Goal: Task Accomplishment & Management: Manage account settings

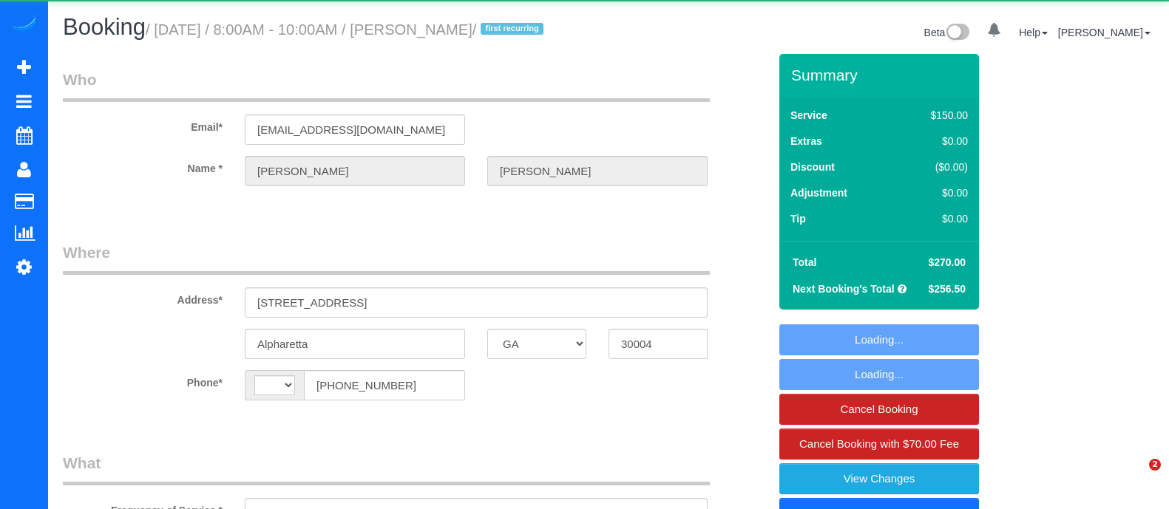
select select "GA"
select select "string:fspay-1276be49-360d-45f2-9ff1-f40d5b91c0f0"
select select "string:[GEOGRAPHIC_DATA]"
select select "object:661"
select select "number:3"
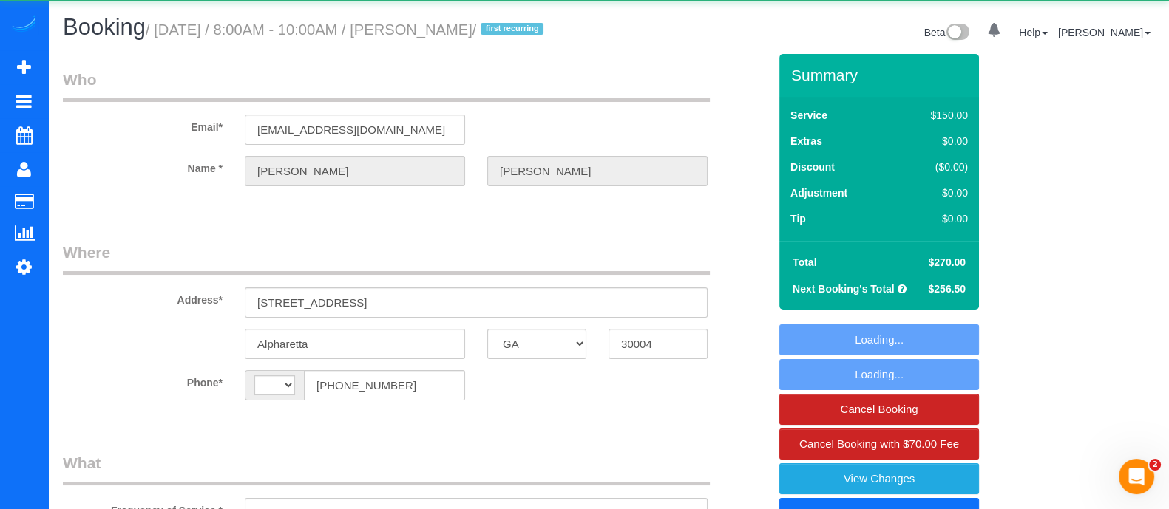
select select "number:6"
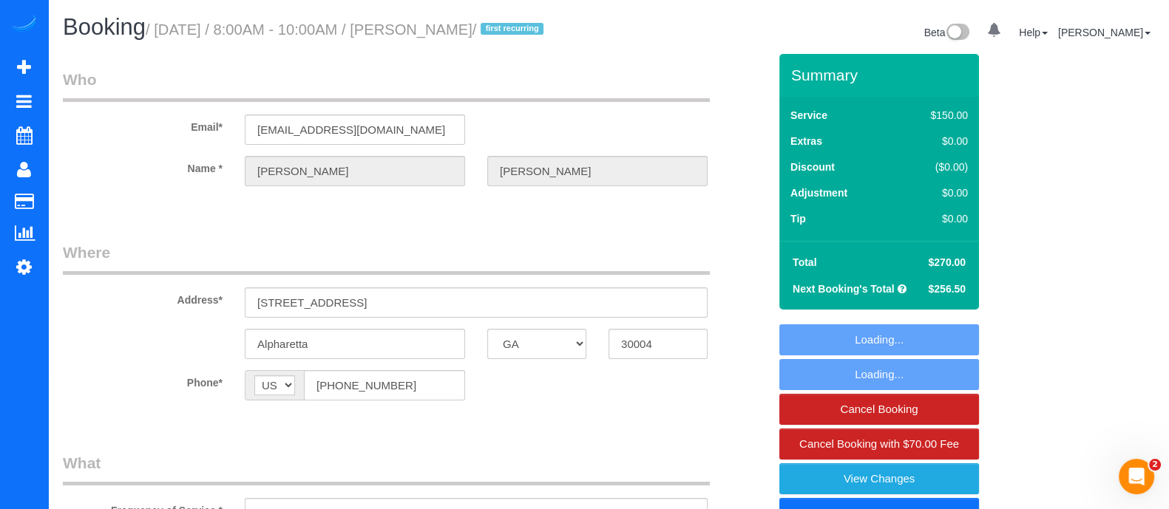
select select "4"
select select "spot1"
select select "object:760"
select select "4"
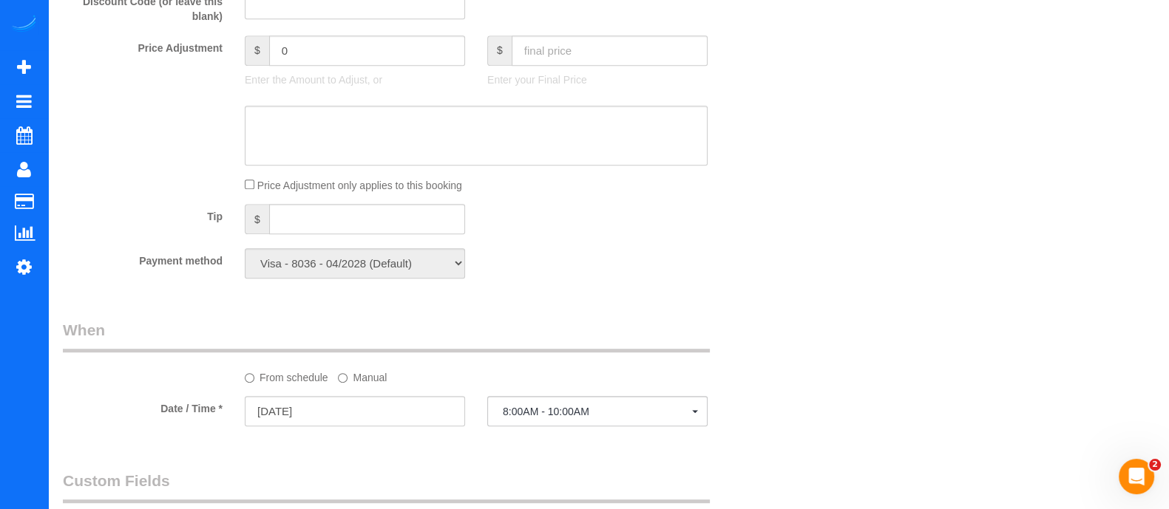
scroll to position [891, 0]
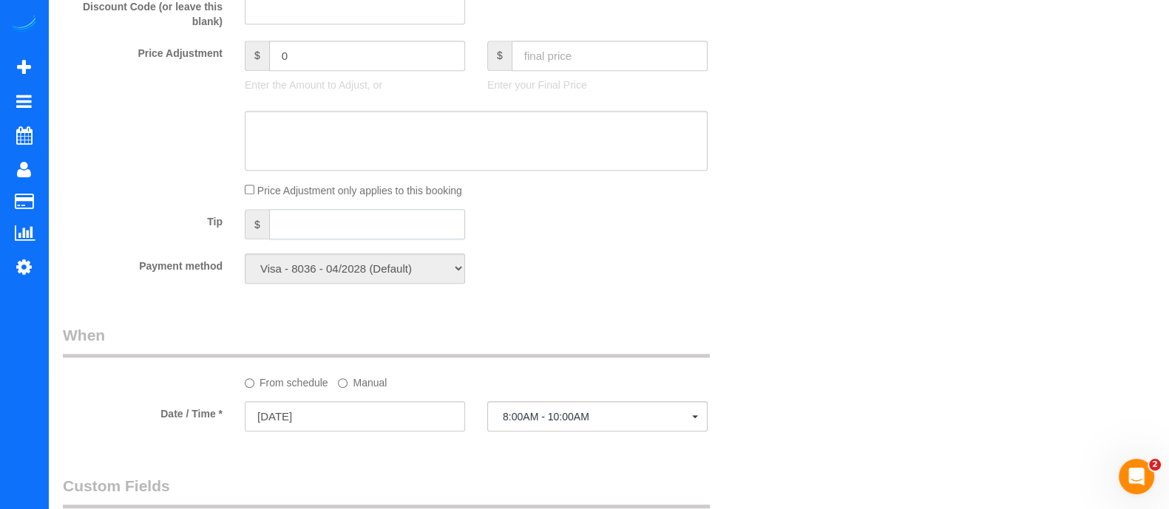
click at [372, 228] on input "text" at bounding box center [367, 224] width 196 height 30
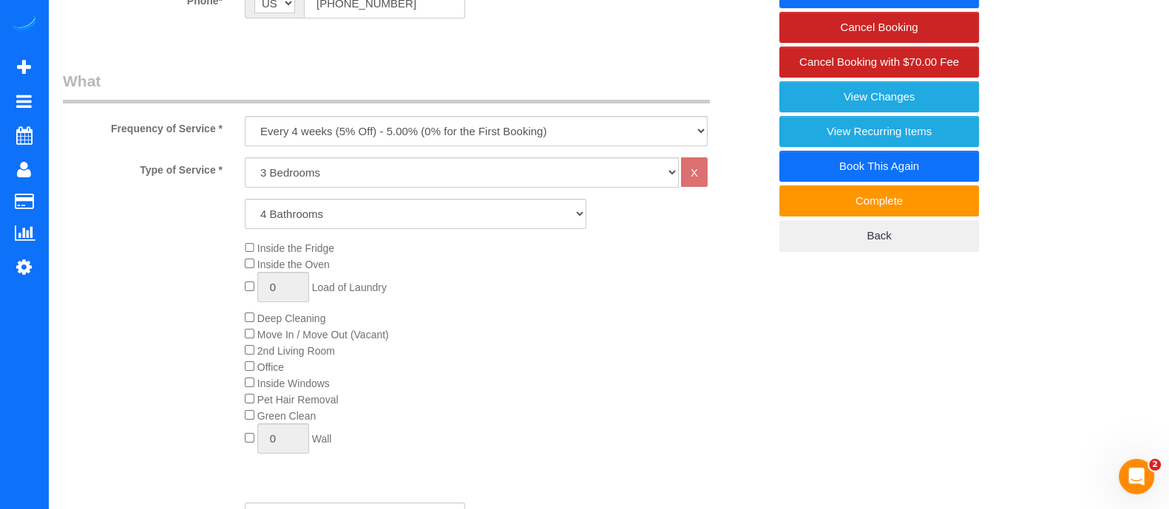
scroll to position [341, 0]
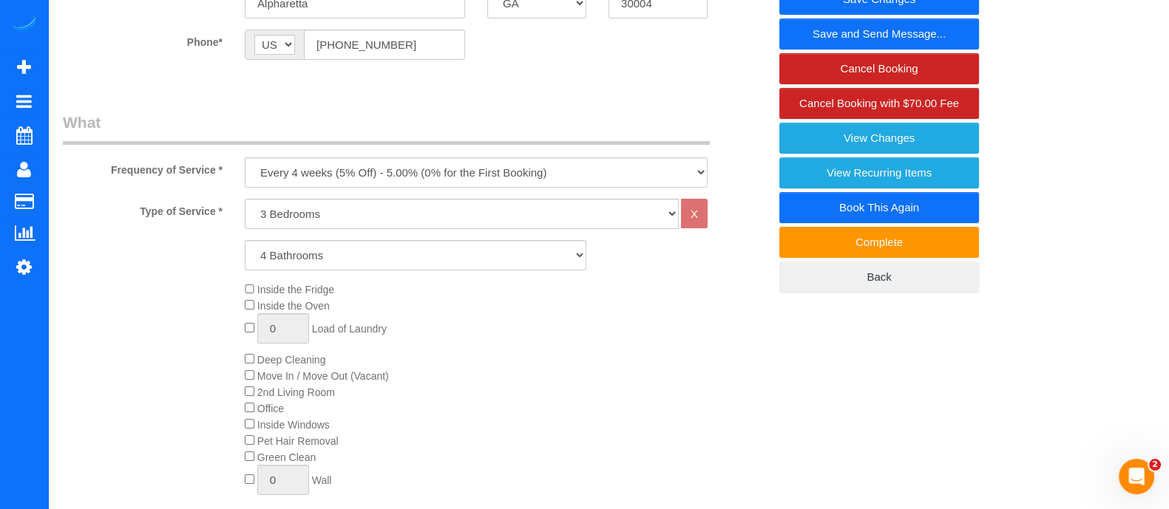
type input "60"
click at [883, 32] on link "Save and Send Message..." at bounding box center [879, 33] width 200 height 31
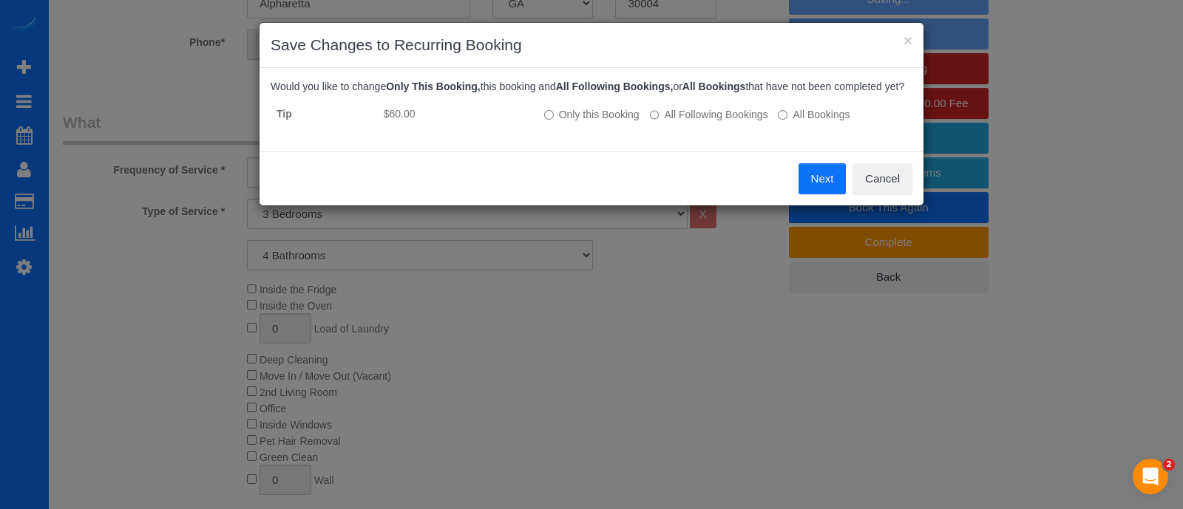
click at [813, 174] on button "Next" at bounding box center [822, 178] width 48 height 31
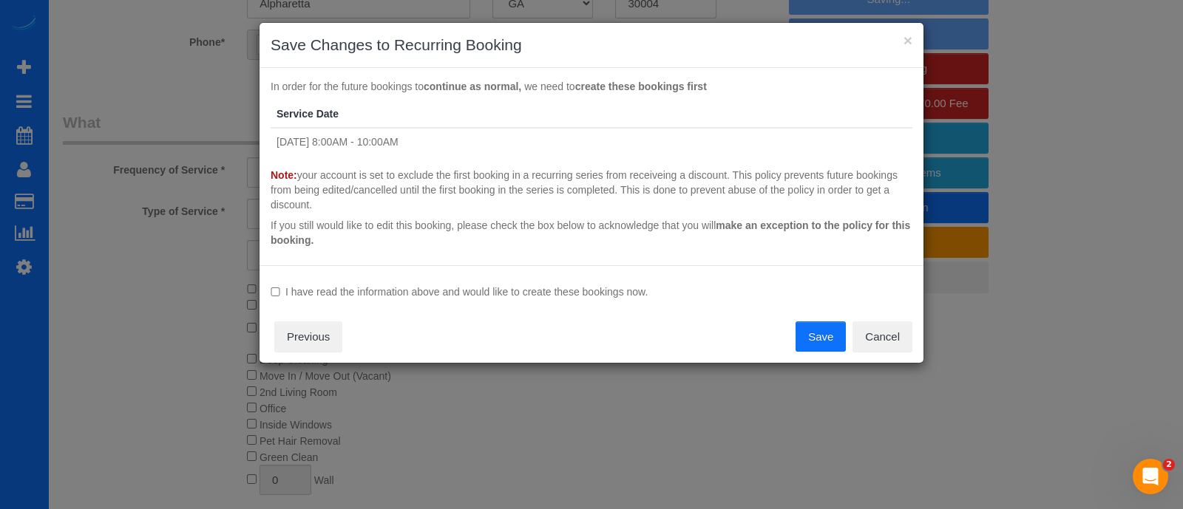
click at [815, 332] on button "Save" at bounding box center [820, 337] width 50 height 31
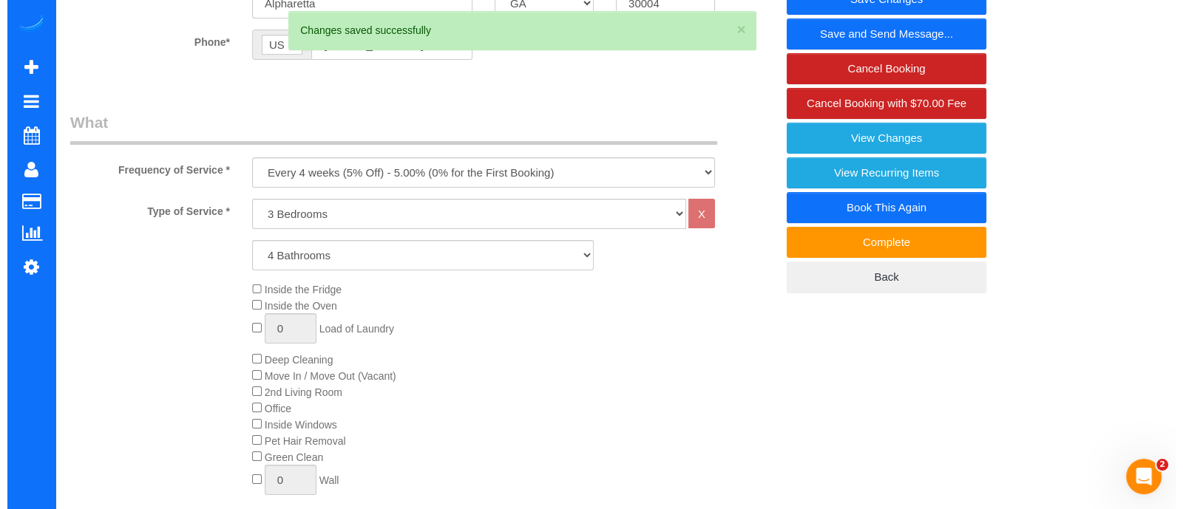
scroll to position [0, 0]
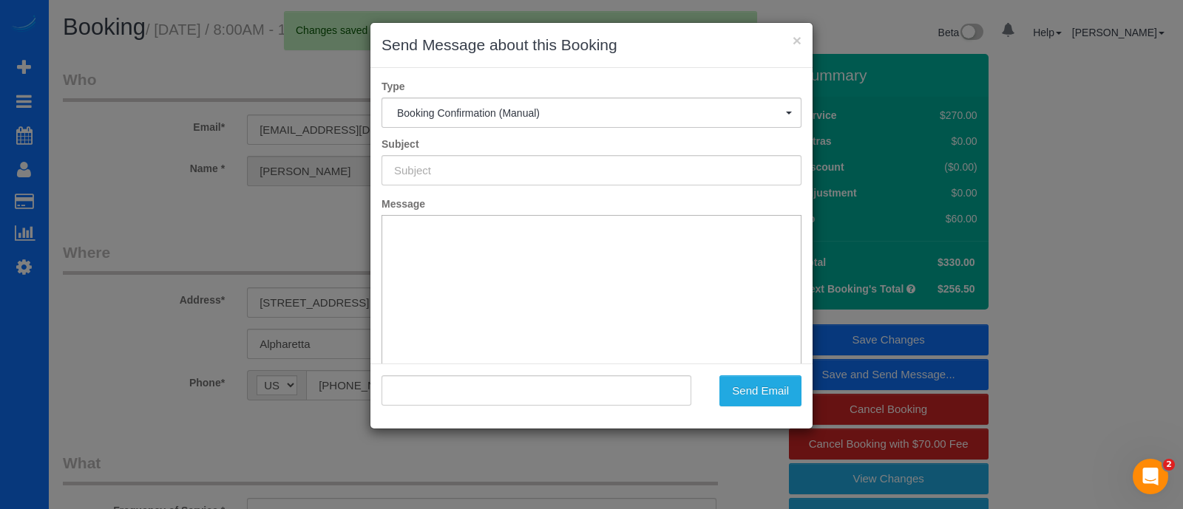
type input "Booking Confirmed!"
type input ""[PERSON_NAME]" <[EMAIL_ADDRESS][DOMAIN_NAME]>"
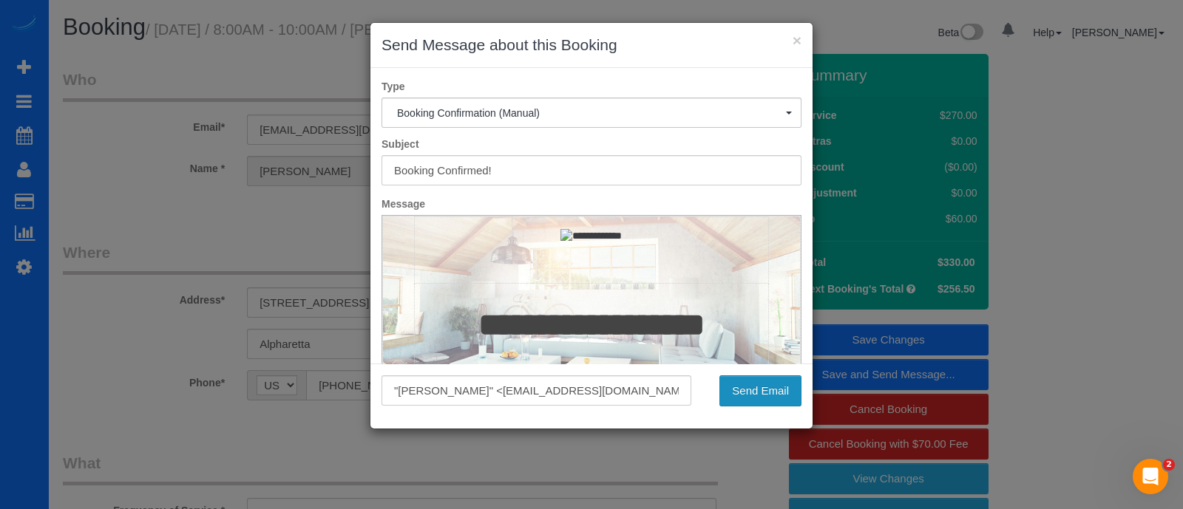
click at [764, 384] on button "Send Email" at bounding box center [760, 391] width 82 height 31
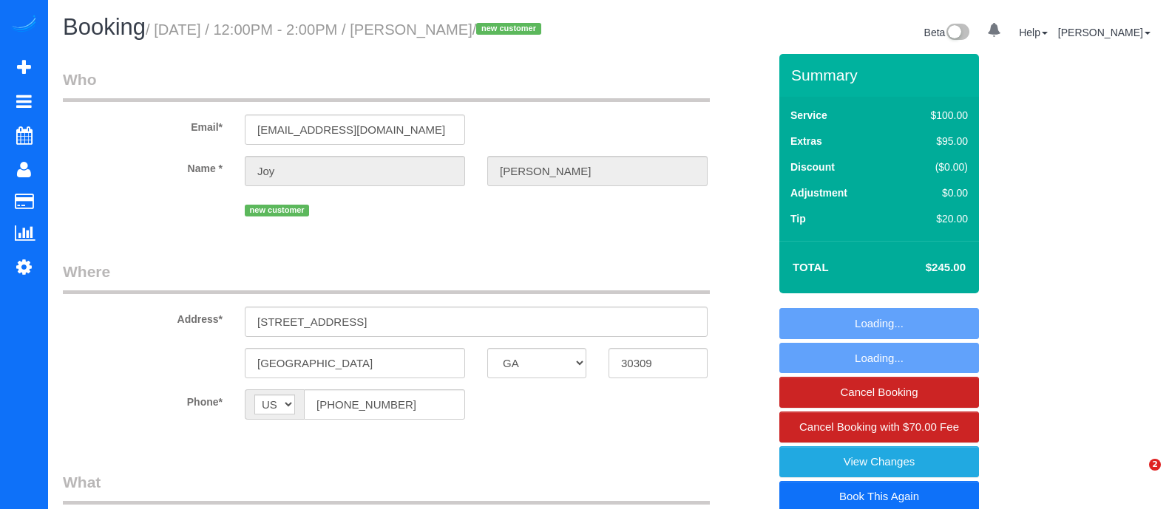
select select "GA"
select select "number:5"
select select "number:6"
select select "spot1"
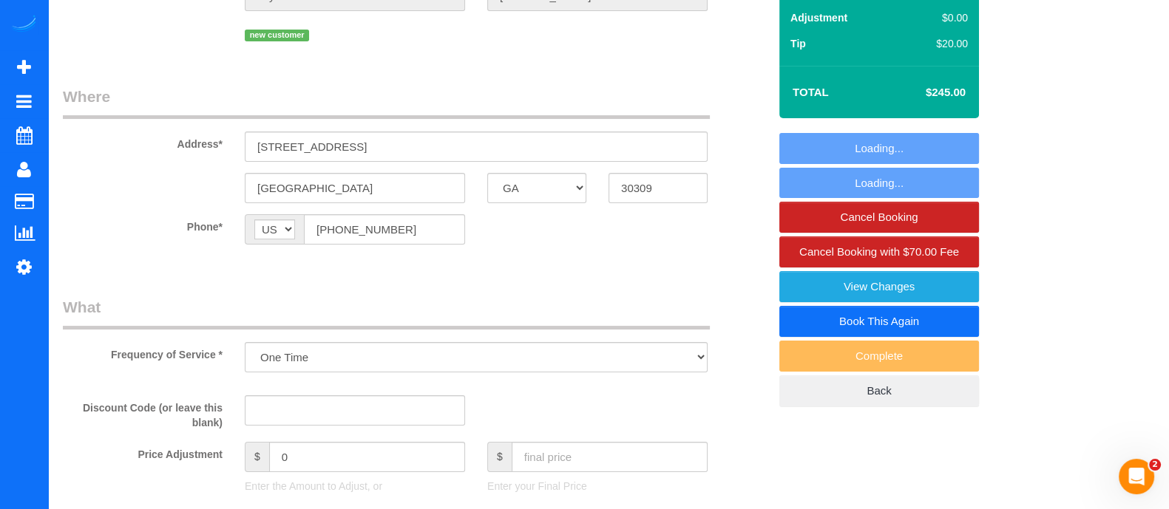
select select "object:688"
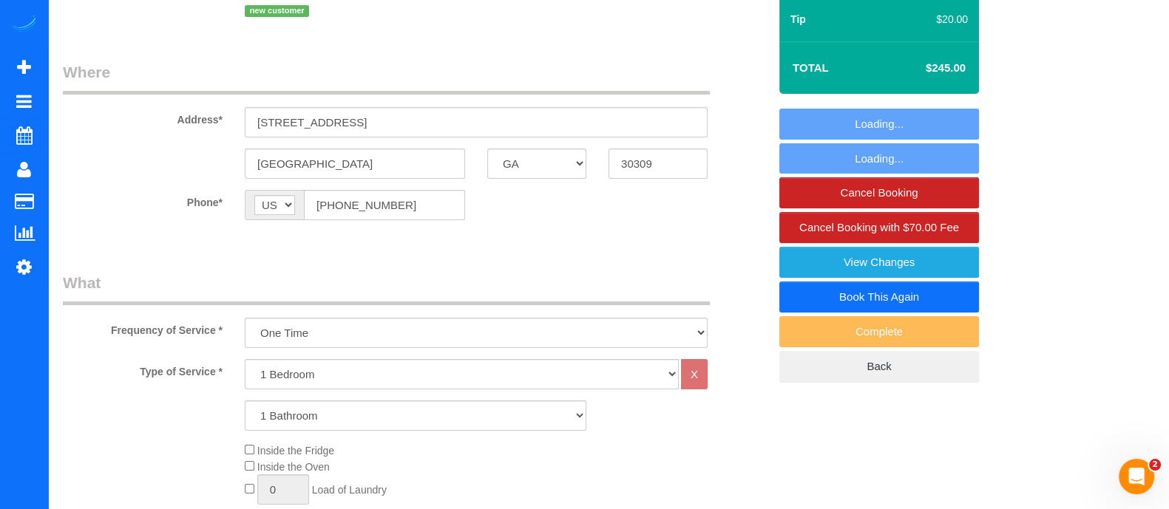
scroll to position [666, 0]
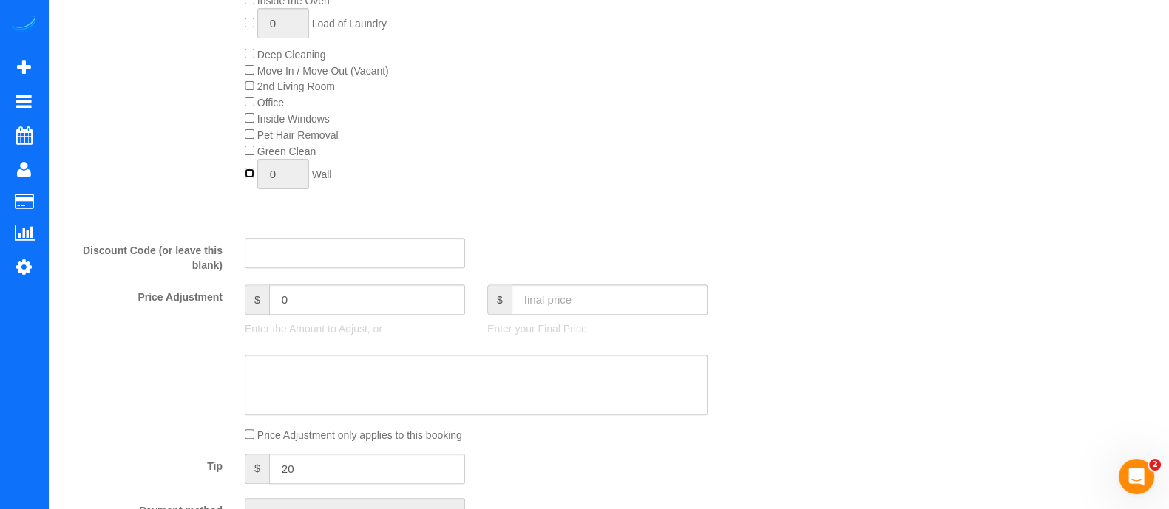
type input "1"
click at [301, 183] on input "1" at bounding box center [283, 174] width 52 height 30
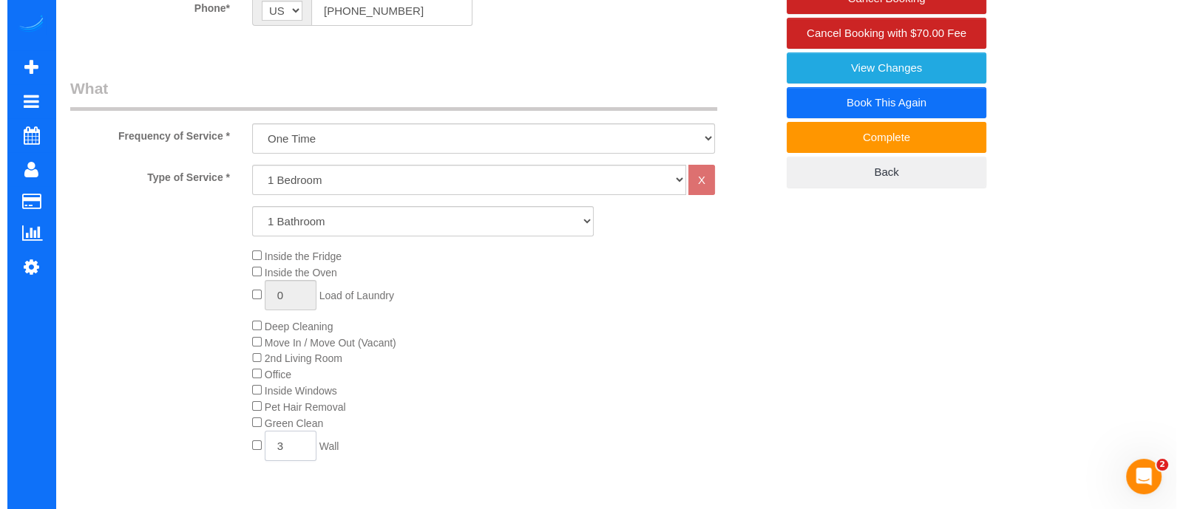
scroll to position [208, 0]
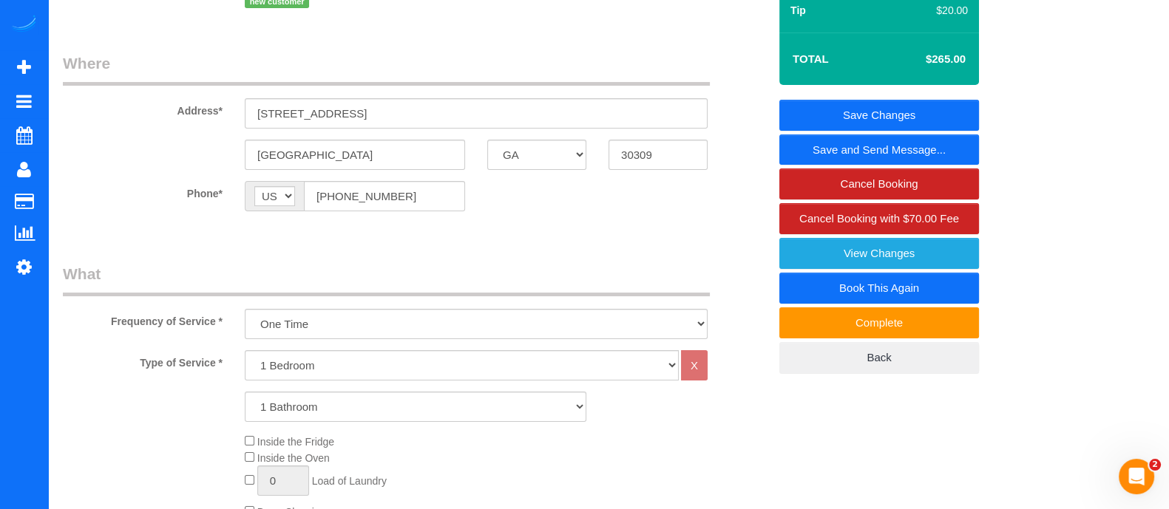
type input "3"
click at [647, 117] on input "1230 W Peachtree St NW, 2205" at bounding box center [476, 113] width 463 height 30
click at [928, 144] on link "Save and Send Message..." at bounding box center [879, 150] width 200 height 31
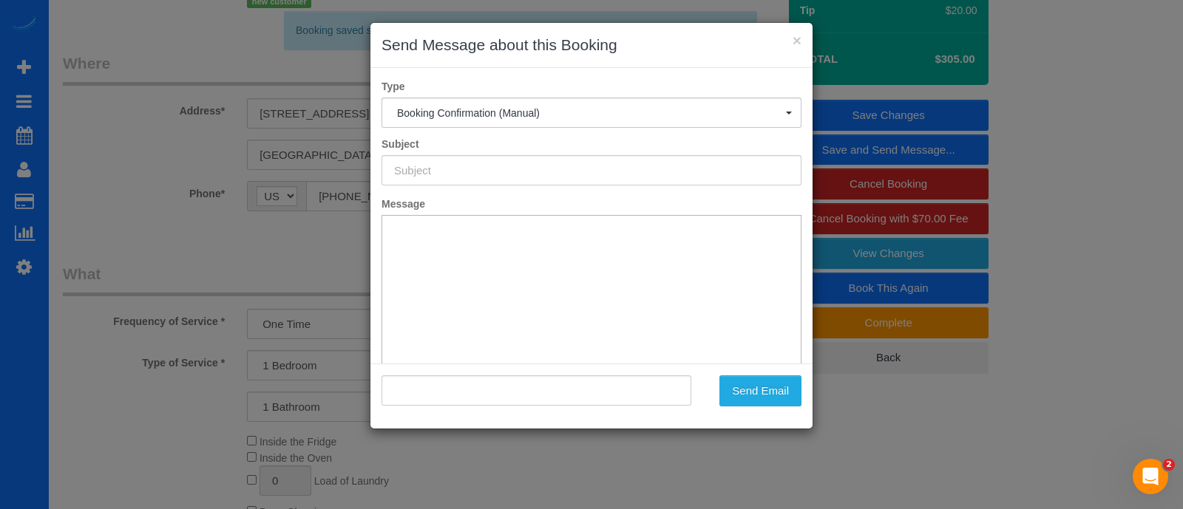
type input "Booking Confirmed!"
type input ""Joy Mobley" <joymob1414@gmail.com>"
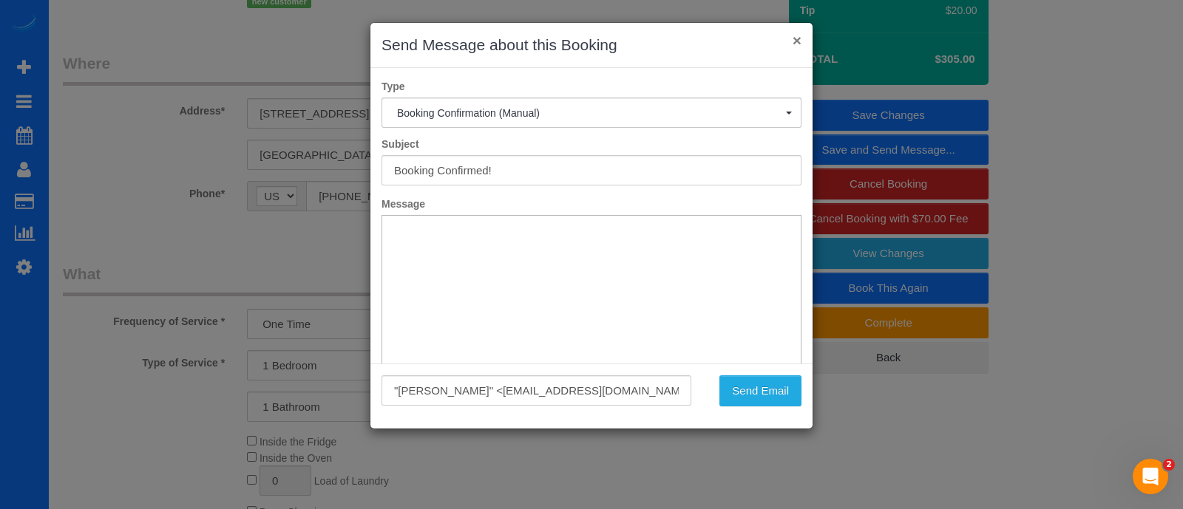
click at [798, 36] on button "×" at bounding box center [796, 41] width 9 height 16
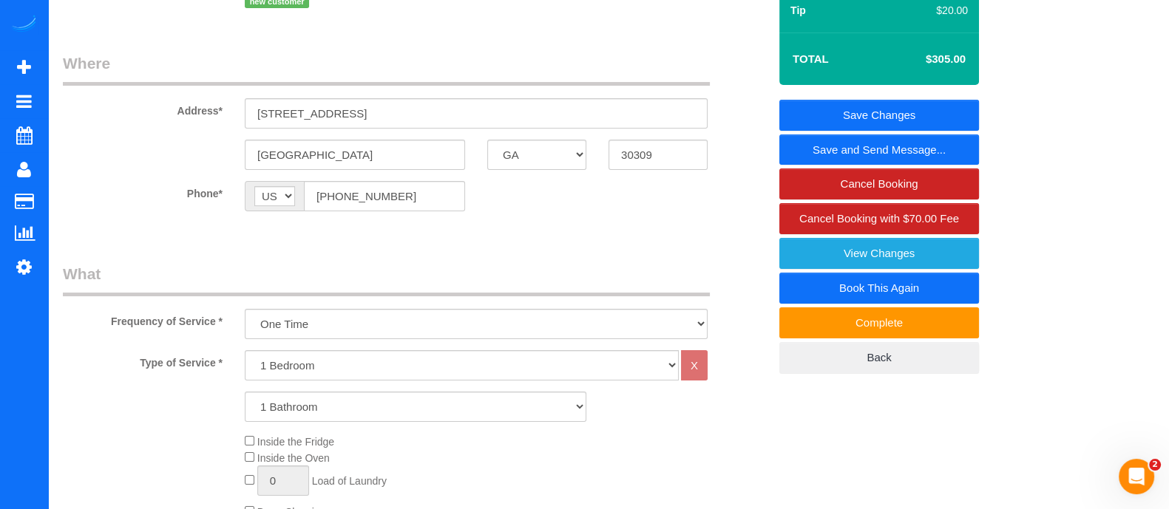
click at [837, 150] on link "Save and Send Message..." at bounding box center [879, 150] width 200 height 31
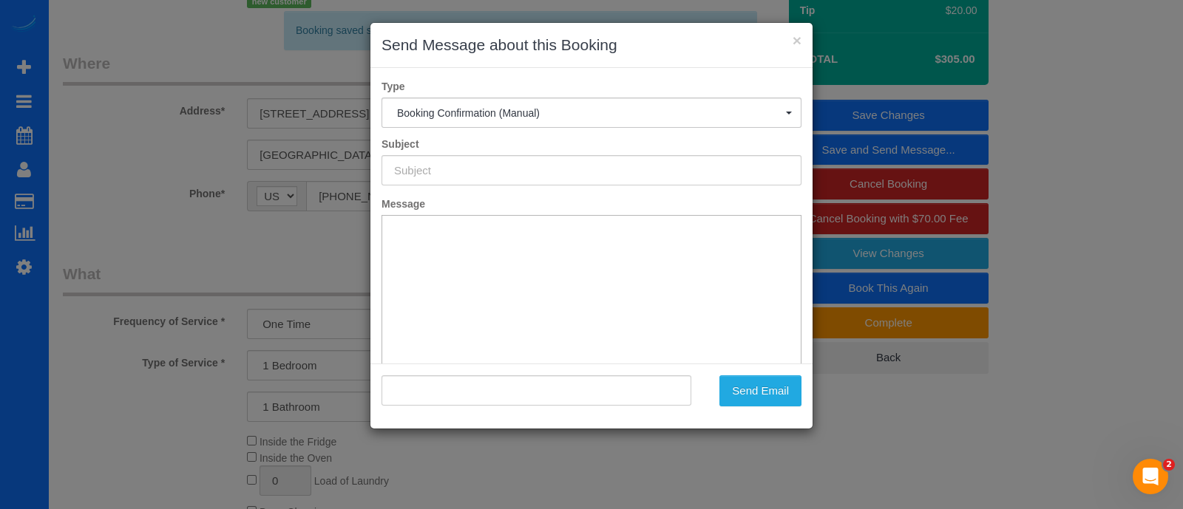
type input "Booking Confirmed!"
type input ""Joy Mobley" <joymob1414@gmail.com>"
click at [739, 381] on button "Send Email" at bounding box center [760, 391] width 82 height 31
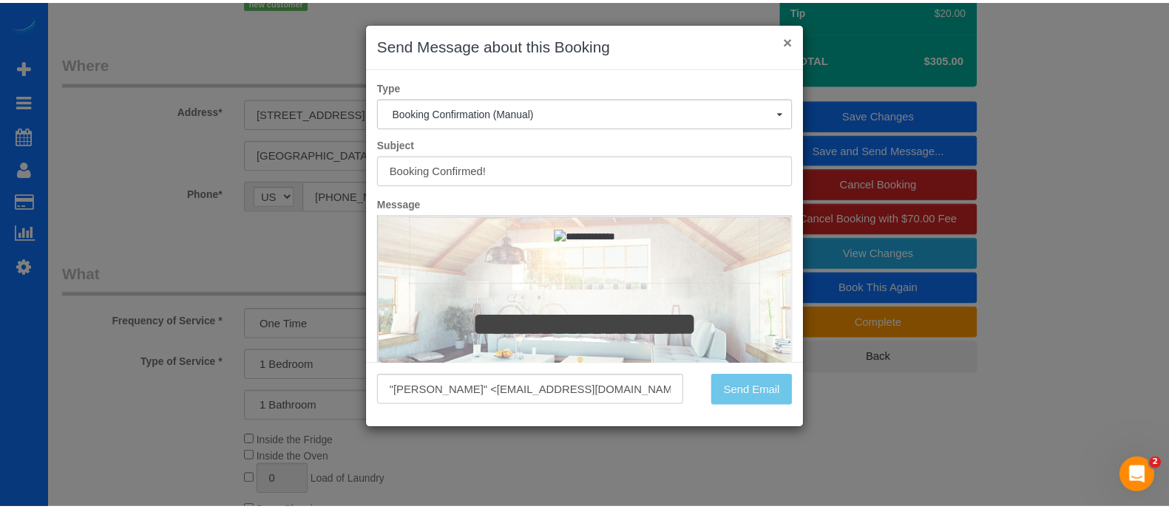
scroll to position [262, 0]
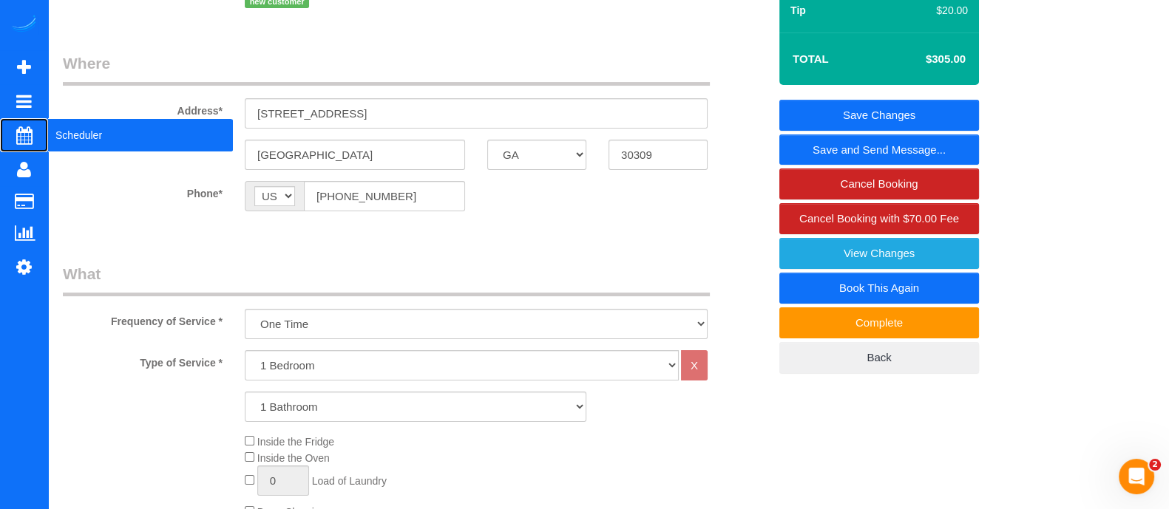
click at [74, 129] on span "Scheduler" at bounding box center [140, 135] width 185 height 34
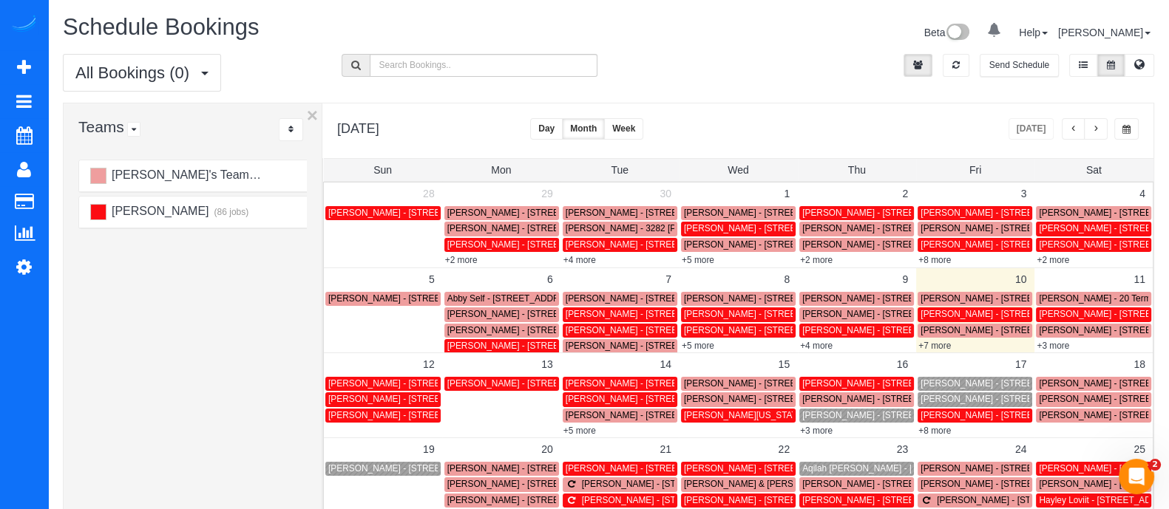
click at [945, 342] on link "+7 more" at bounding box center [934, 346] width 33 height 10
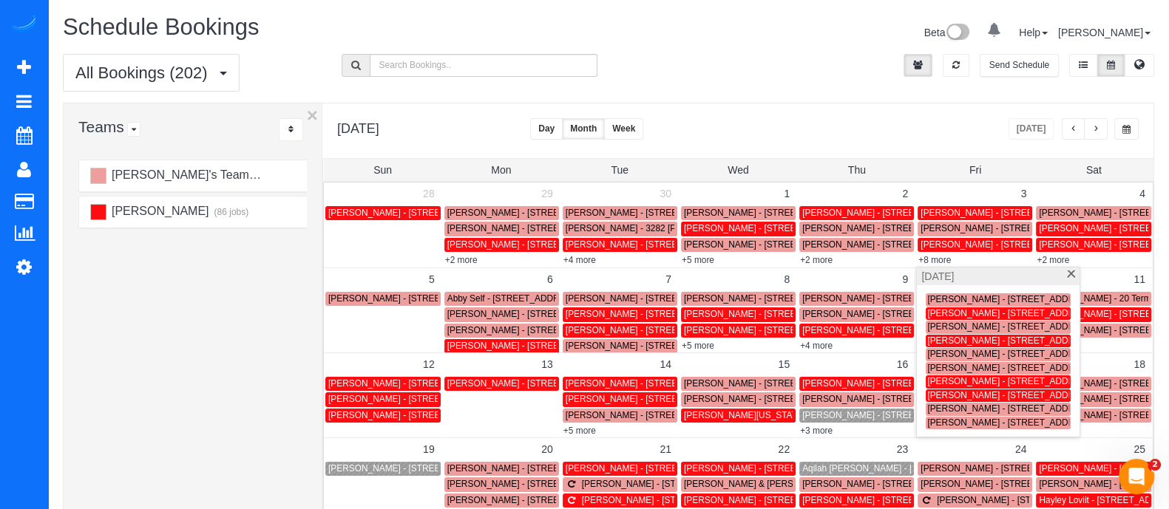
click at [946, 404] on span "tara bayke - 1468 Briarwood Rd Ne, 1312, Brookhaven, GA 30319" at bounding box center [1010, 409] width 167 height 10
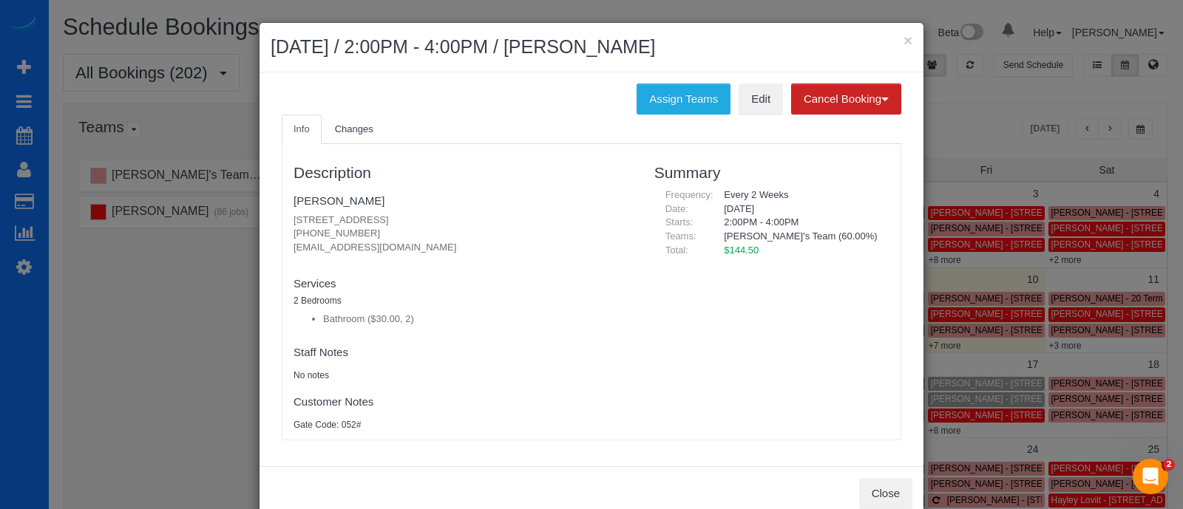
drag, startPoint x: 373, startPoint y: 235, endPoint x: 289, endPoint y: 238, distance: 84.3
click at [293, 238] on p "1468 Briarwood Rd Ne, 1312, Brookhaven, GA 30319 (404) 921-7130 tarabayke@gmail…" at bounding box center [462, 234] width 339 height 41
copy p "404) 921-7130"
